Goal: Task Accomplishment & Management: Use online tool/utility

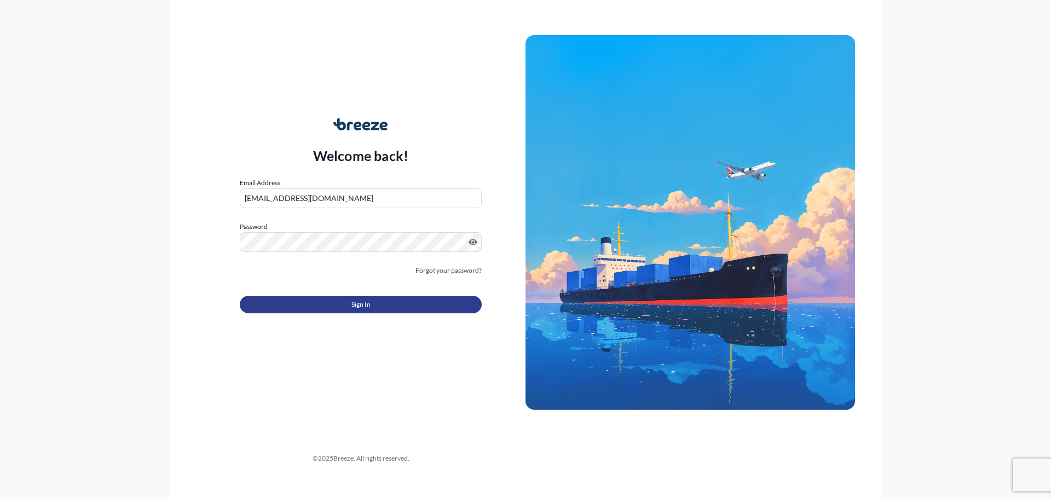
click at [343, 307] on button "Sign In" at bounding box center [361, 305] width 242 height 18
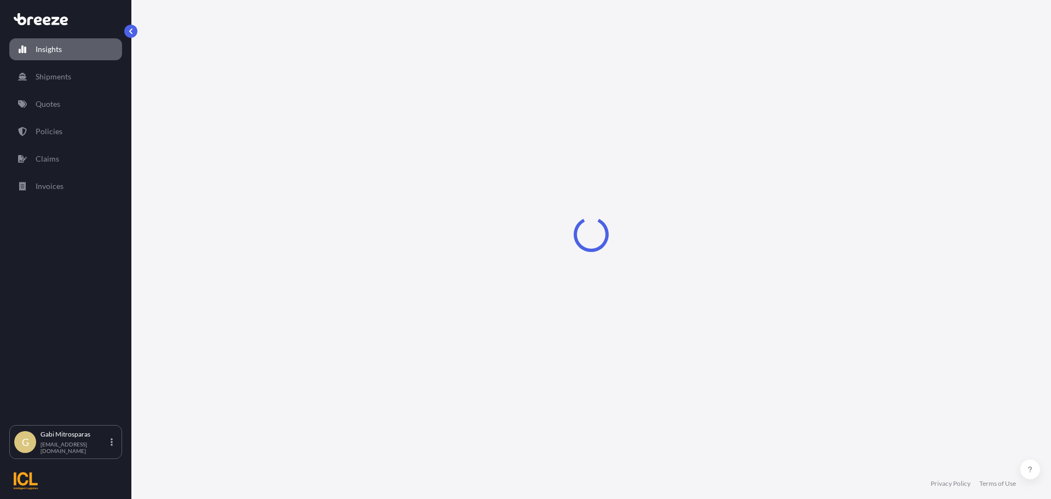
select select "2025"
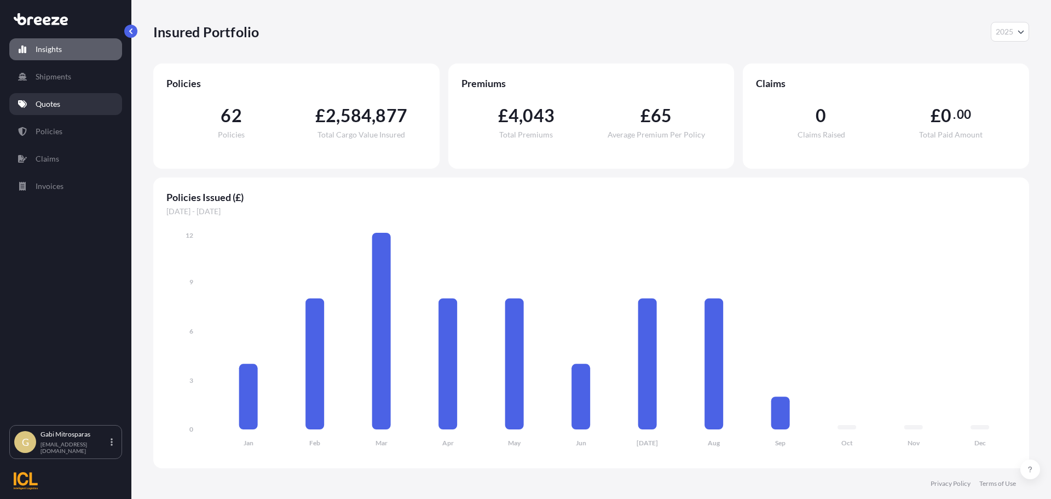
click at [66, 107] on link "Quotes" at bounding box center [65, 104] width 113 height 22
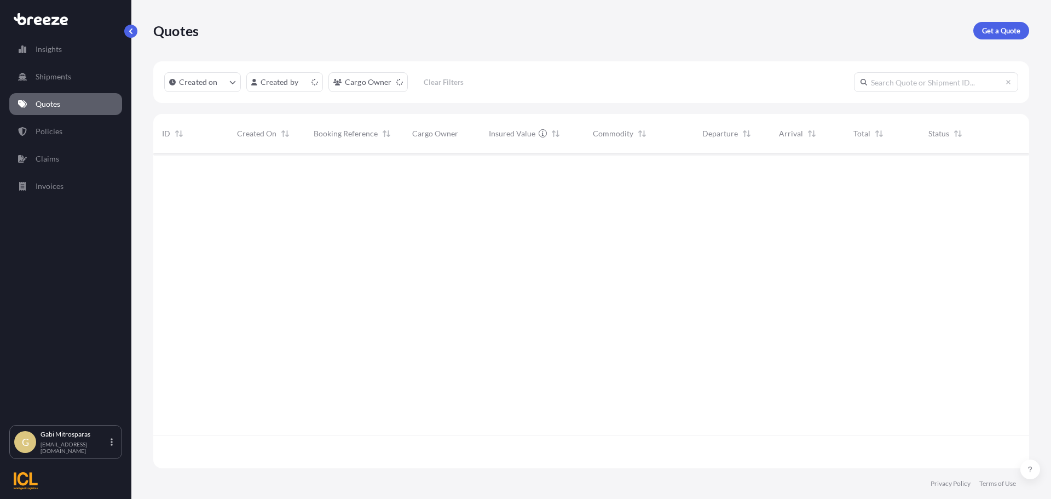
scroll to position [313, 868]
click at [1000, 31] on p "Get a Quote" at bounding box center [1001, 30] width 38 height 11
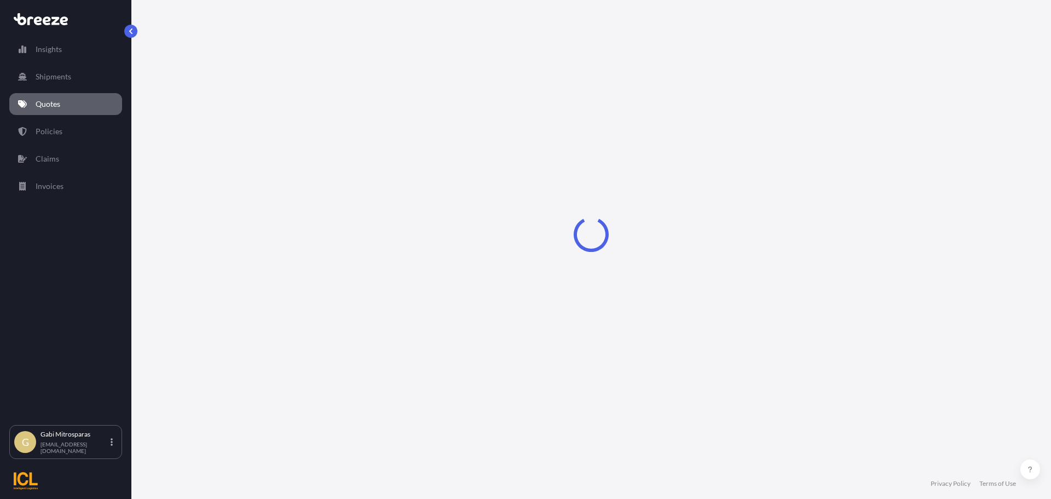
select select "Sea"
select select "1"
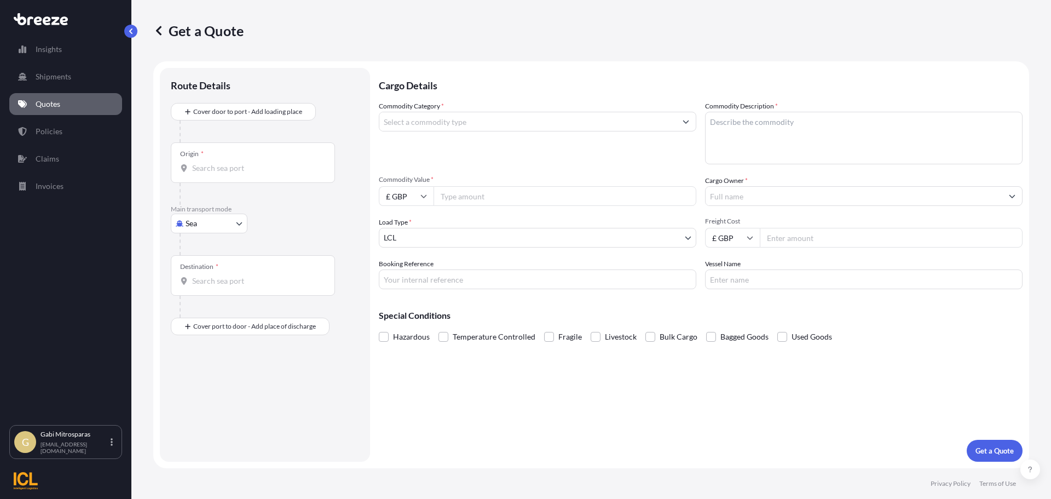
click at [225, 223] on body "Insights Shipments Quotes Policies Claims Invoices G Gabi Mitrosparas [EMAIL_AD…" at bounding box center [525, 249] width 1051 height 499
click at [221, 295] on div "Road" at bounding box center [209, 291] width 68 height 20
select select "Road"
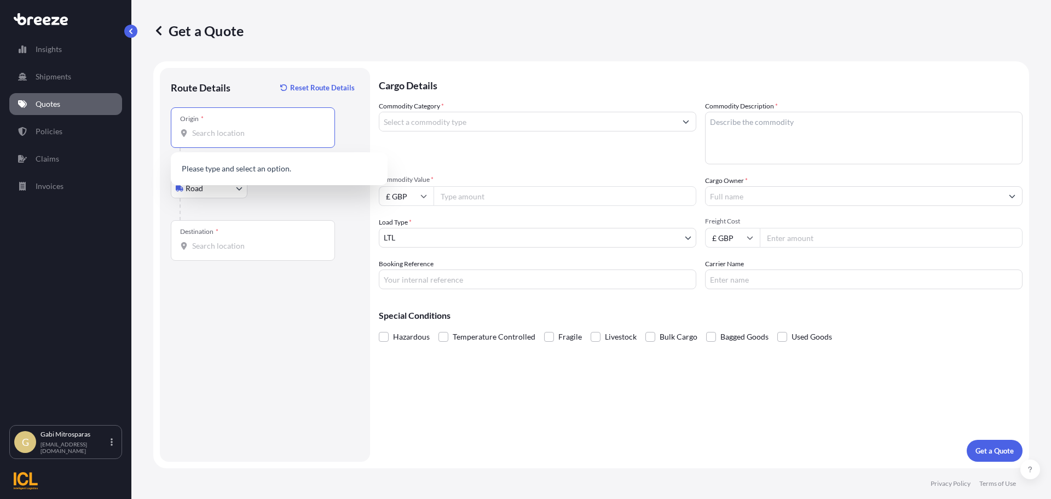
click at [221, 136] on input "Origin *" at bounding box center [256, 133] width 129 height 11
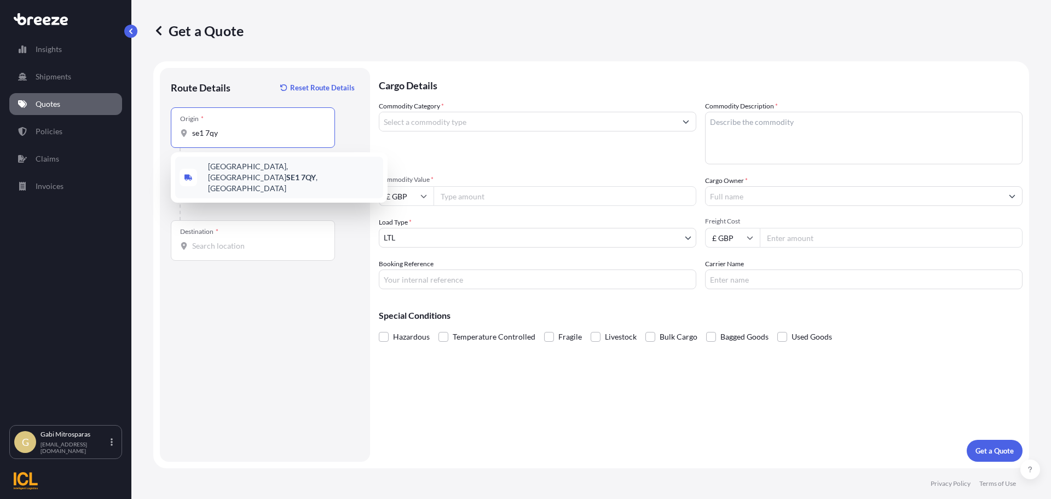
click at [267, 170] on span "[STREET_ADDRESS]" at bounding box center [293, 177] width 171 height 33
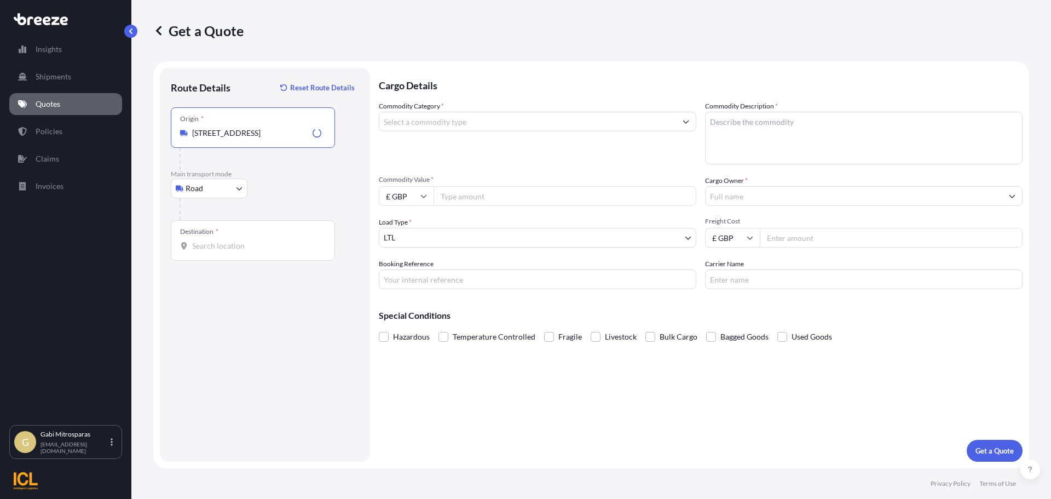
type input "[STREET_ADDRESS]"
click at [232, 230] on div "Destination *" at bounding box center [253, 240] width 164 height 41
click at [232, 240] on input "Destination *" at bounding box center [256, 245] width 129 height 11
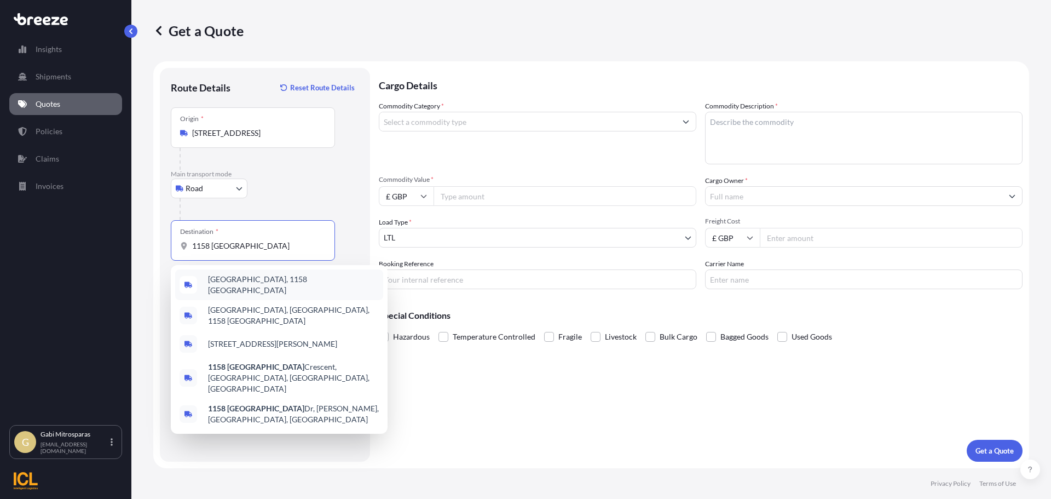
click at [270, 288] on div "[GEOGRAPHIC_DATA], 1158 [GEOGRAPHIC_DATA]" at bounding box center [279, 284] width 208 height 31
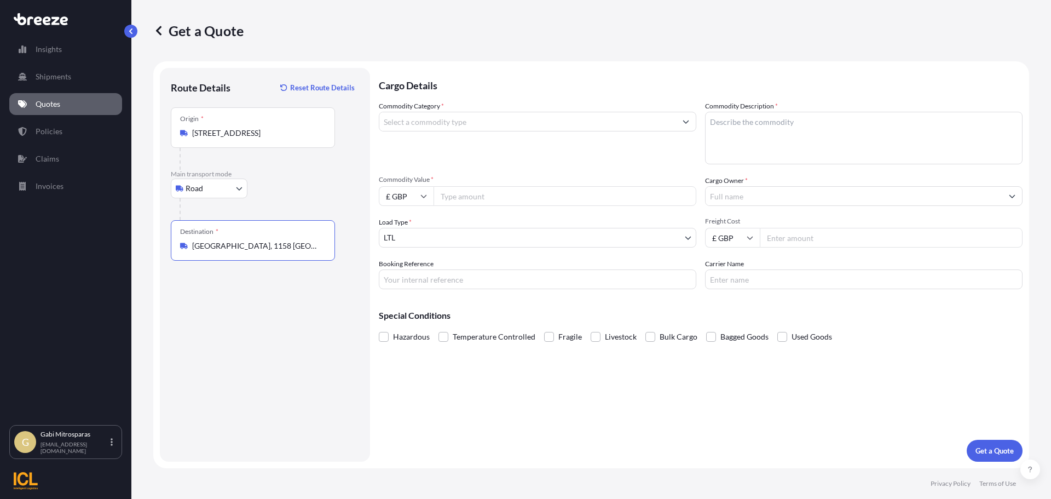
type input "[GEOGRAPHIC_DATA], 1158 [GEOGRAPHIC_DATA]"
click at [462, 195] on input "Commodity Value *" at bounding box center [565, 196] width 263 height 20
click at [460, 195] on input "Commodity Value *" at bounding box center [565, 196] width 263 height 20
type input "2"
click at [469, 194] on input "Commodity Value *" at bounding box center [565, 196] width 263 height 20
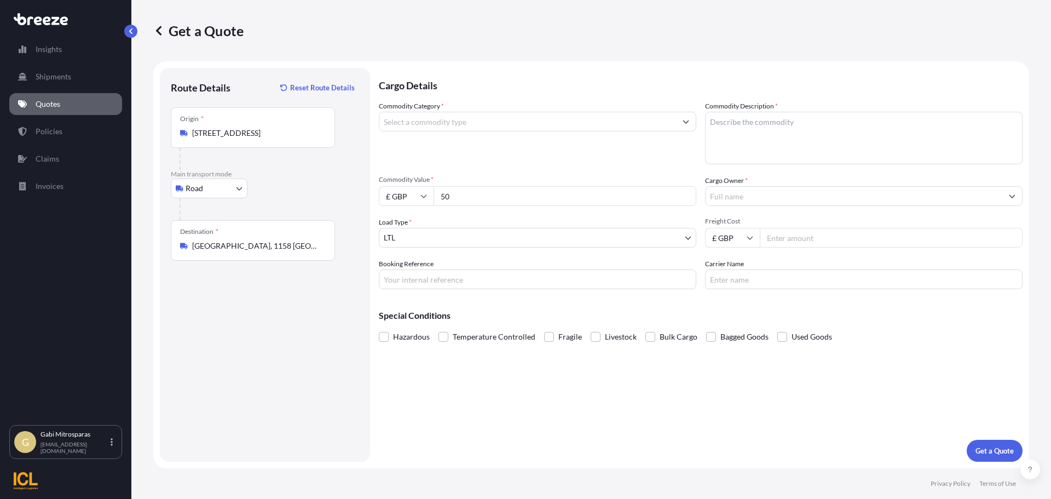
type input "50"
click at [756, 131] on textarea "Commodity Description *" at bounding box center [864, 138] width 318 height 53
paste textarea "Materials to conduct testing."
type textarea "Materials to conduct testing."
click at [501, 118] on input "Commodity Category *" at bounding box center [527, 122] width 297 height 20
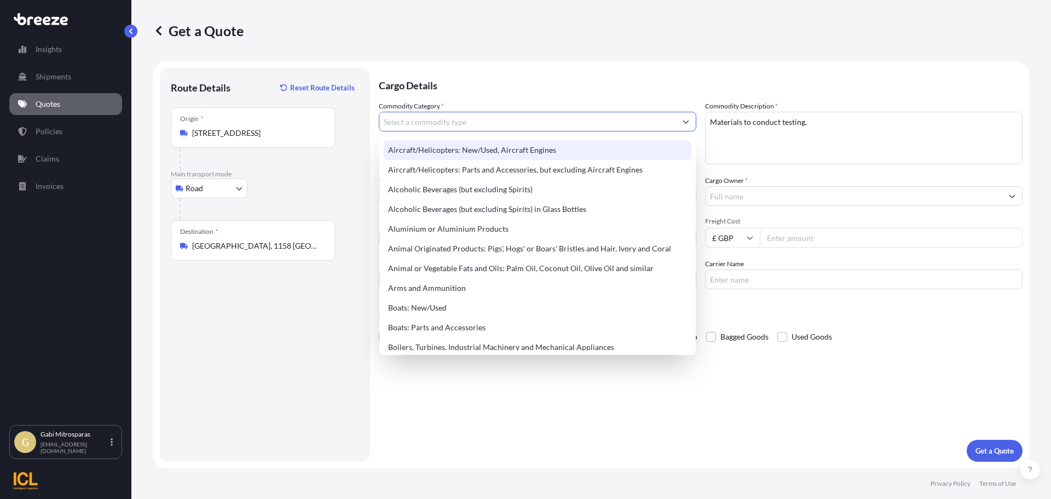
click at [399, 119] on input "Commodity Category *" at bounding box center [527, 122] width 297 height 20
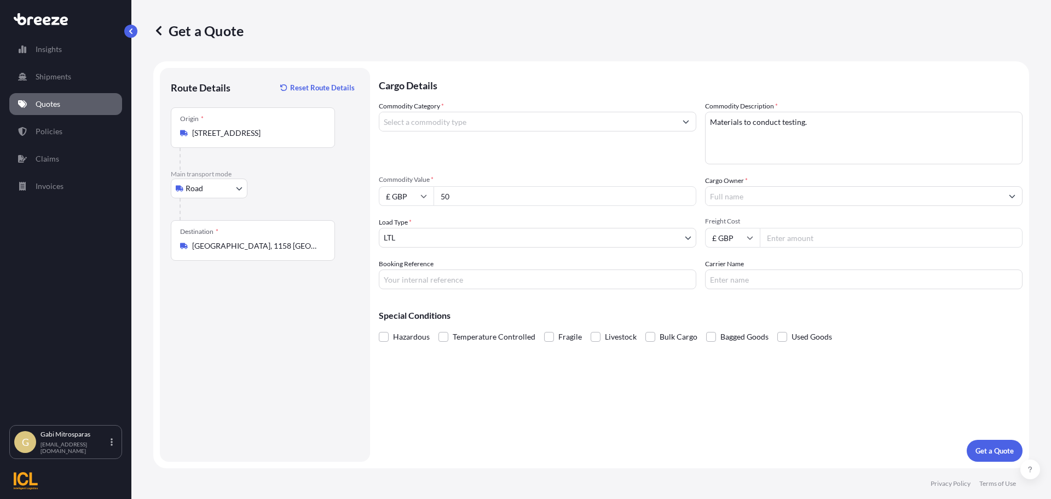
click at [528, 128] on input "Commodity Category *" at bounding box center [527, 122] width 297 height 20
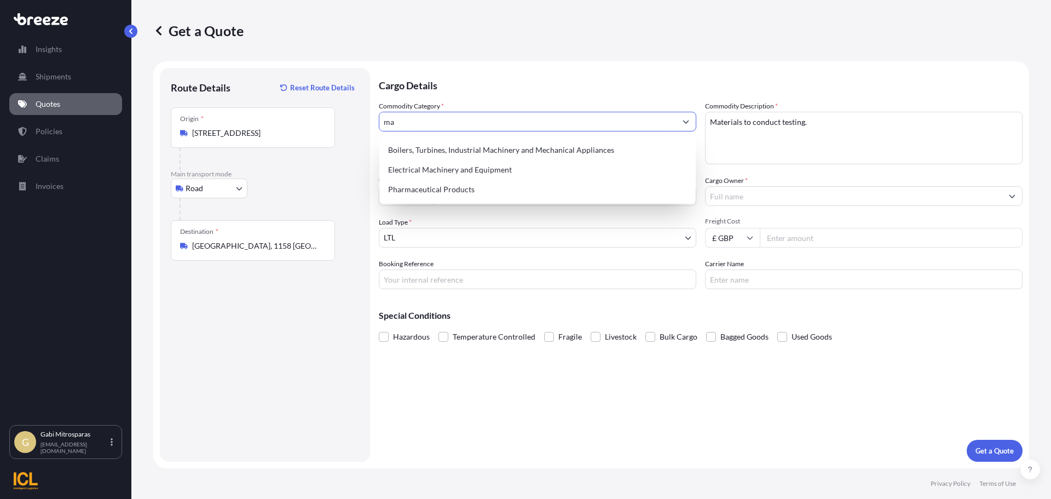
type input "m"
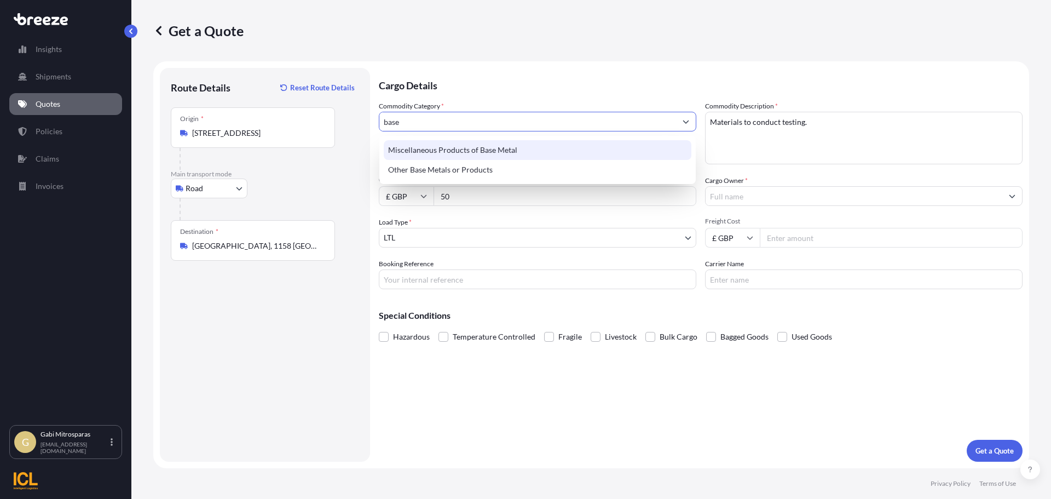
click at [499, 147] on div "Miscellaneous Products of Base Metal" at bounding box center [538, 150] width 308 height 20
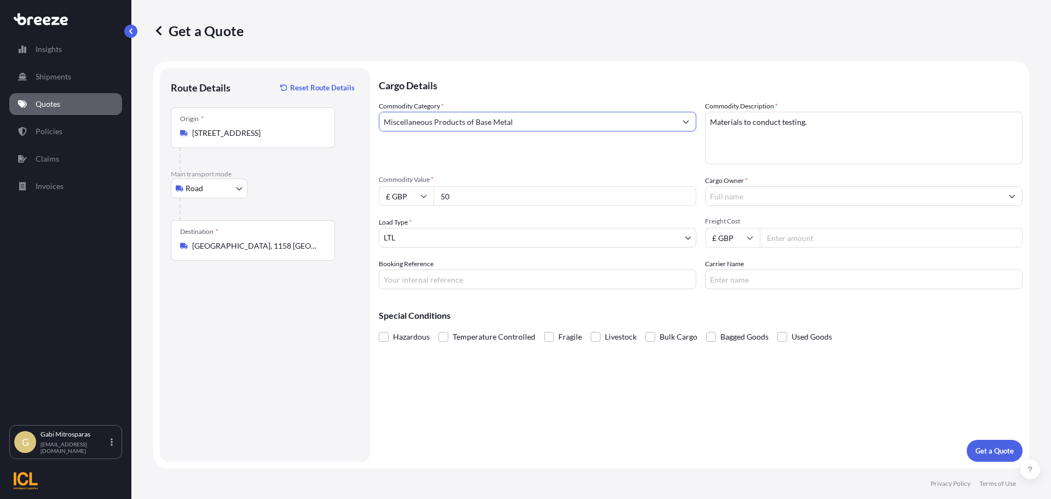
type input "Miscellaneous Products of Base Metal"
click at [871, 120] on textarea "Materials to conduct testing." at bounding box center [864, 138] width 318 height 53
paste textarea "Copper, 19/2.11 mm, 10.55 diameter"
click at [867, 138] on textarea "Materials to conduct testing. Copper, 19/2.11 mm, 10.55 diameter" at bounding box center [864, 138] width 318 height 53
paste textarea "8544 11 10 00"
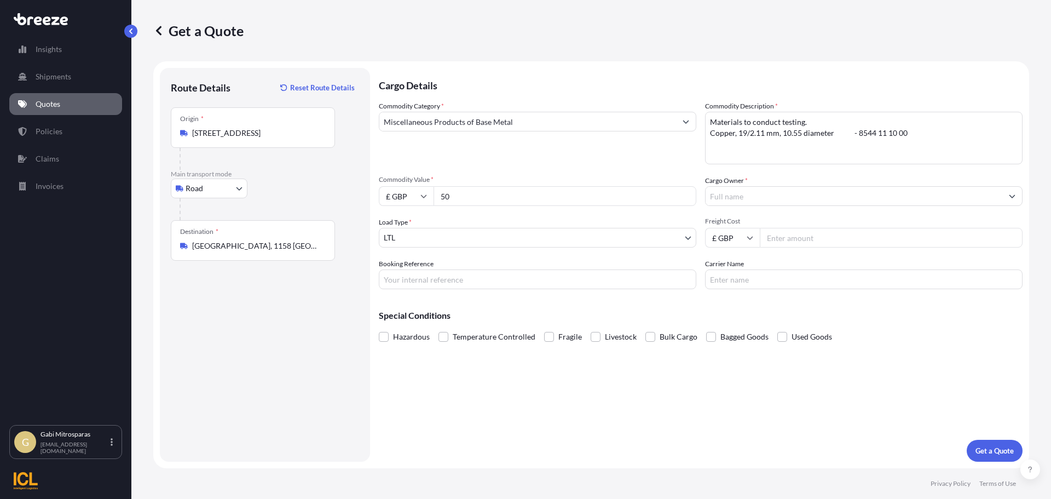
click at [938, 138] on textarea "Materials to conduct testing. Copper, 19/2.11 mm, 10.55 diameter - 8544 11 10 00" at bounding box center [864, 138] width 318 height 53
paste textarea "Universal Earth Headspan Assembly – 50mm"
click at [874, 145] on textarea "Materials to conduct testing. Copper, 19/2.11 mm, 10.55 diameter - 8544 11 10 0…" at bounding box center [864, 138] width 318 height 53
paste textarea "7616 99 90 99"
click at [970, 146] on textarea "Materials to conduct testing. Copper, 19/2.11 mm, 10.55 diameter - 8544 11 10 0…" at bounding box center [864, 138] width 318 height 53
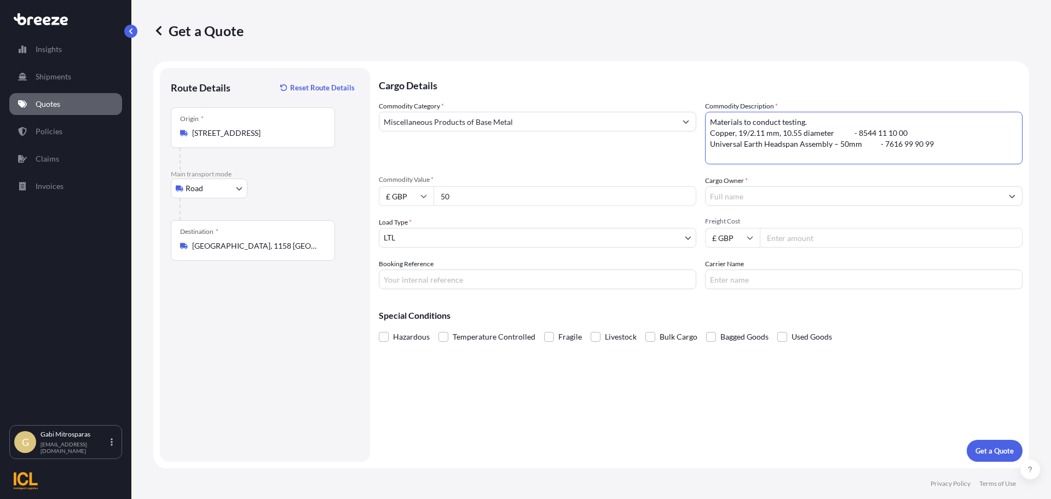
paste textarea "Universal Earth Headspan Assembly – 95mm"
click at [926, 151] on textarea "Materials to conduct testing. Copper, 19/2.11 mm, 10.55 diameter - 8544 11 10 0…" at bounding box center [864, 138] width 318 height 53
paste textarea "7617 99 90 99"
click at [956, 149] on textarea "Materials to conduct testing. Copper, 19/2.11 mm, 10.55 diameter - 8544 11 10 0…" at bounding box center [864, 138] width 318 height 53
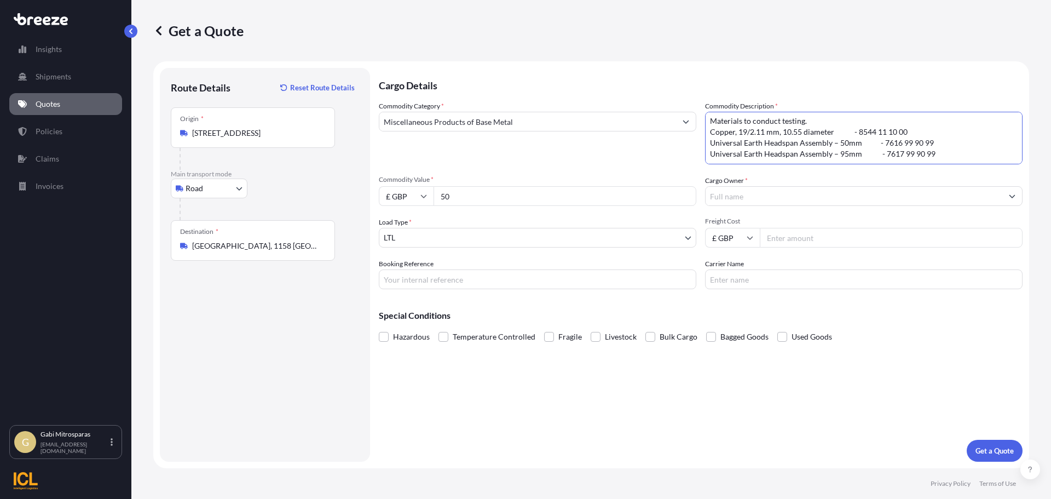
paste textarea "Headspan Clamp Jaw Insert"
click at [888, 143] on textarea "Materials to conduct testing. Copper, 19/2.11 mm, 10.55 diameter - 8544 11 10 0…" at bounding box center [864, 138] width 318 height 53
paste textarea "7618 99 90 99"
type textarea "Materials to conduct testing. Copper, 19/2.11 mm, 10.55 diameter - 8544 11 10 0…"
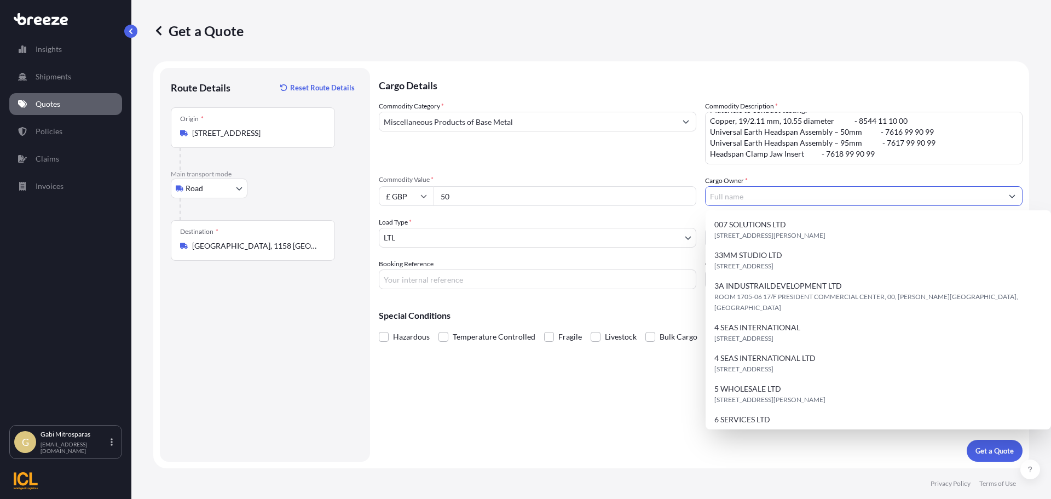
click at [733, 191] on input "Cargo Owner *" at bounding box center [854, 196] width 297 height 20
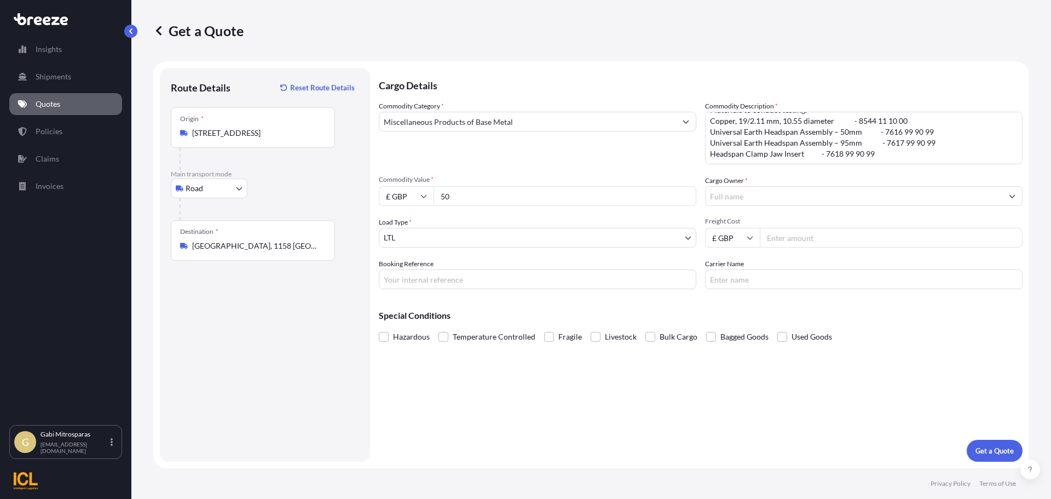
click at [875, 147] on textarea "Materials to conduct testing. Copper, 19/2.11 mm, 10.55 diameter - 8544 11 10 0…" at bounding box center [864, 138] width 318 height 53
click at [492, 199] on input "50" at bounding box center [565, 196] width 263 height 20
click at [776, 238] on input "Freight Cost" at bounding box center [891, 238] width 263 height 20
type input "195"
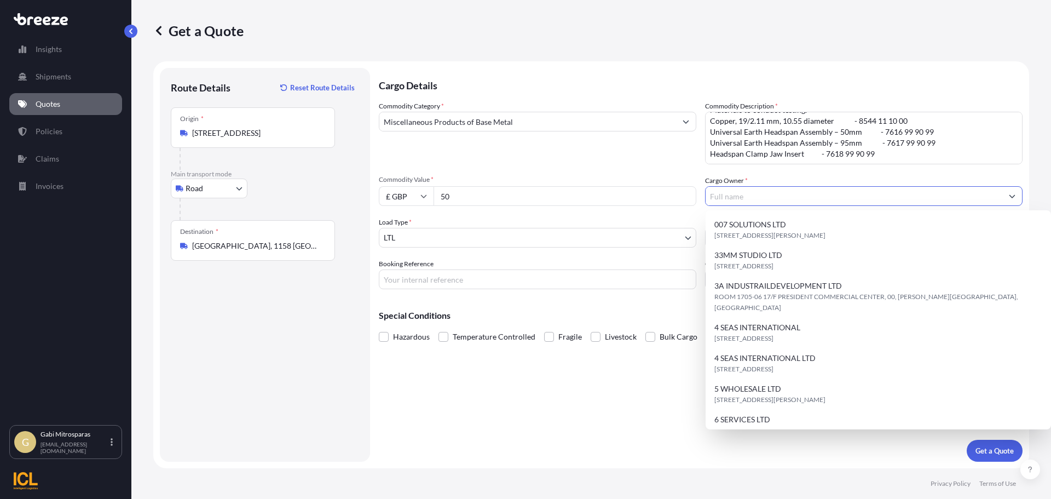
click at [754, 198] on input "Cargo Owner *" at bounding box center [854, 196] width 297 height 20
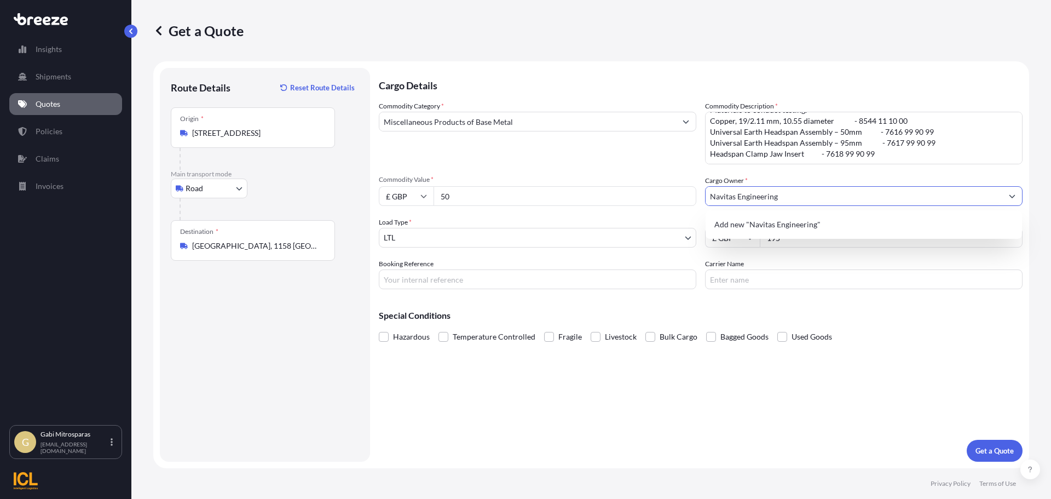
type input "Navitas Engineering"
click at [879, 374] on div "Cargo Details Commodity Category * Miscellaneous Products of Base Metal Commodi…" at bounding box center [701, 265] width 644 height 394
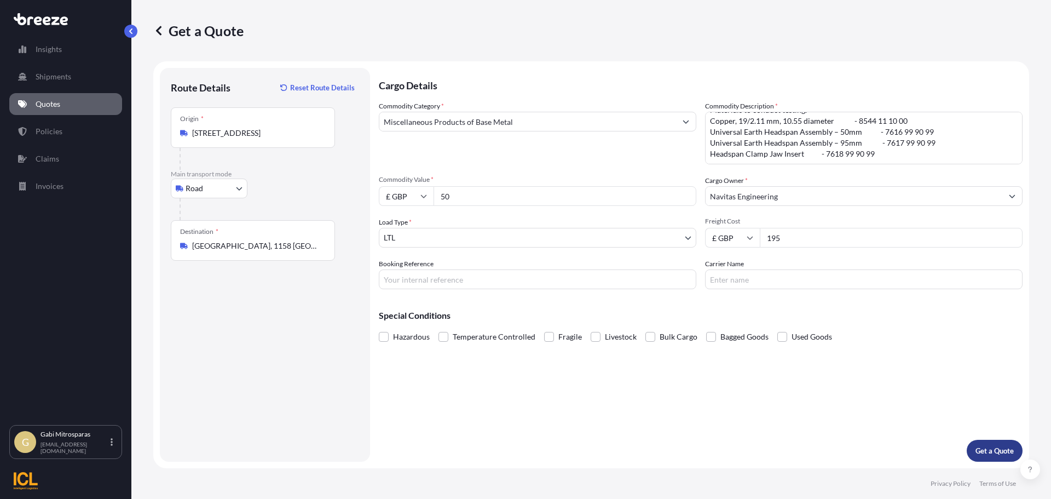
click at [1007, 455] on p "Get a Quote" at bounding box center [994, 450] width 38 height 11
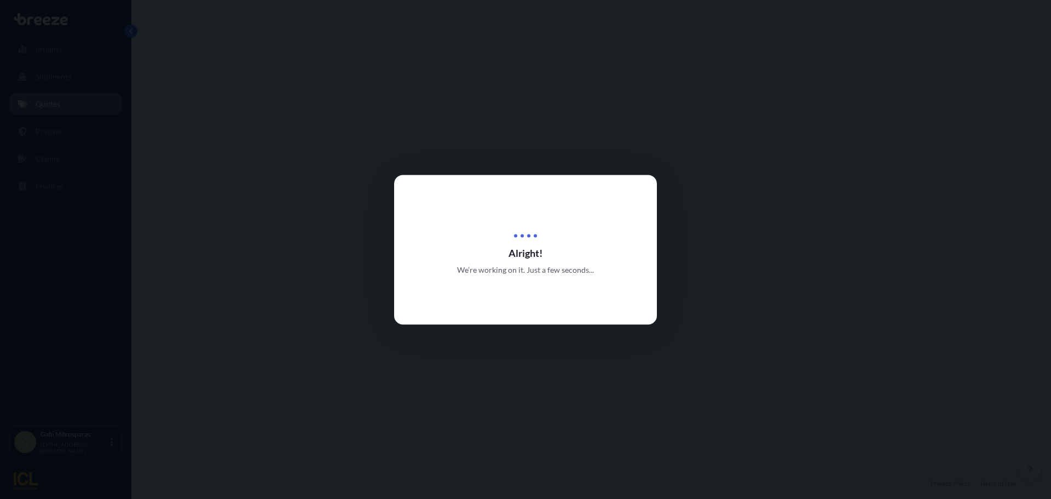
select select "Road"
select select "1"
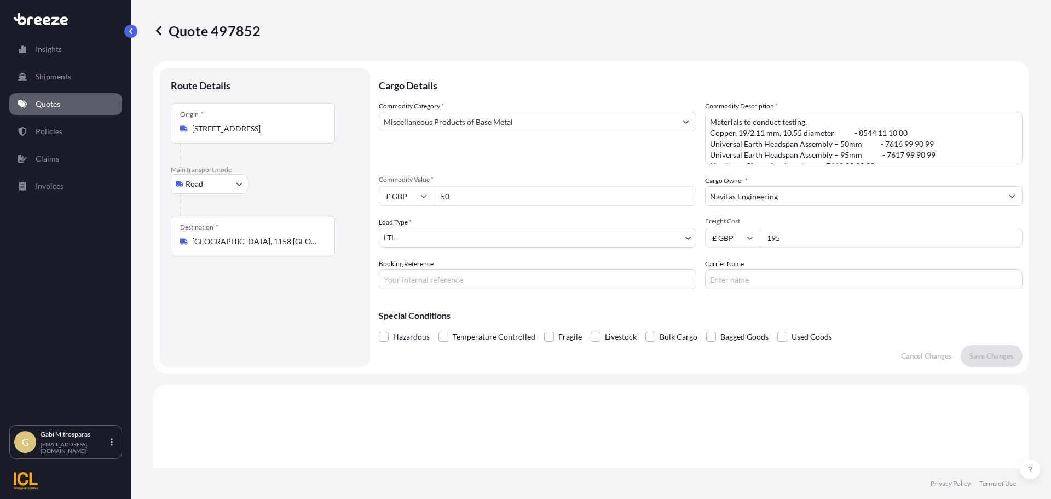
click at [796, 234] on input "195" at bounding box center [891, 238] width 263 height 20
type input "1"
type input "295"
click at [983, 355] on p "Save Changes" at bounding box center [991, 355] width 44 height 11
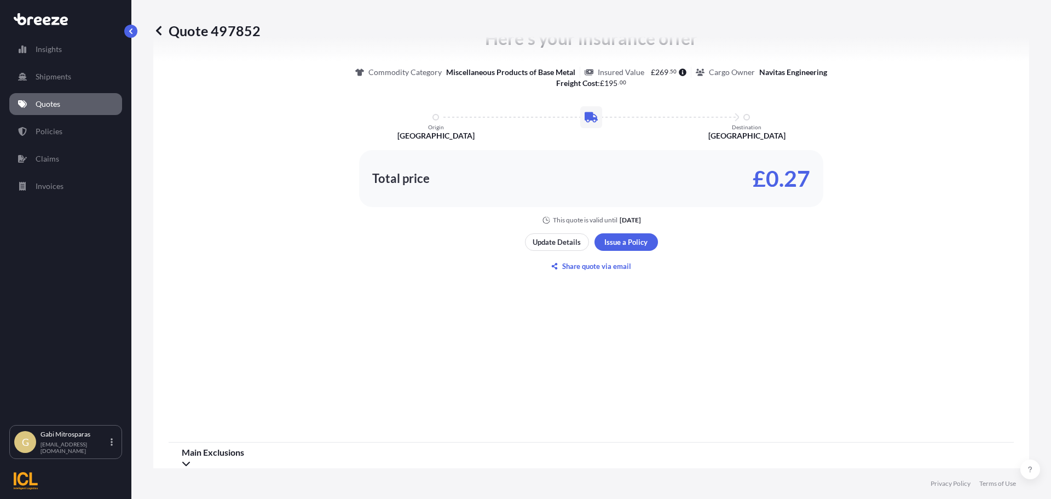
select select "Road"
select select "1"
